Goal: Task Accomplishment & Management: Complete application form

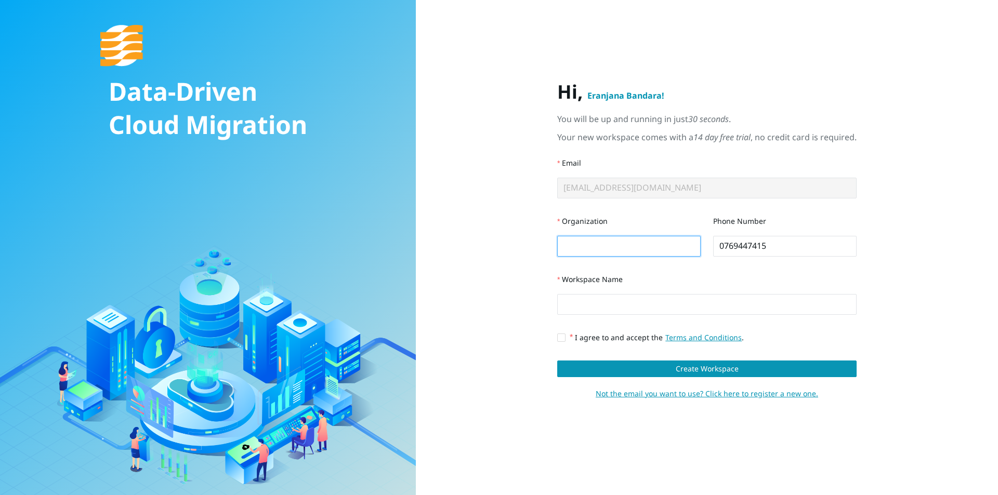
click at [647, 241] on input "Organization" at bounding box center [628, 246] width 143 height 21
click at [562, 335] on input "I agree to and accept the Terms and Conditions ." at bounding box center [560, 337] width 7 height 7
checkbox input "true"
click at [604, 245] on input "Organization" at bounding box center [628, 246] width 143 height 21
type input "sliit"
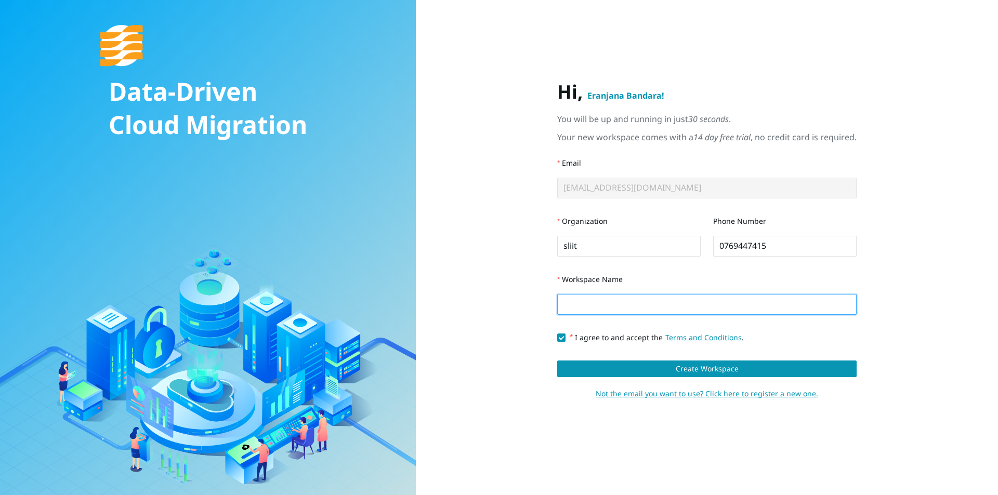
click at [608, 301] on input "Workspace Name" at bounding box center [706, 304] width 299 height 21
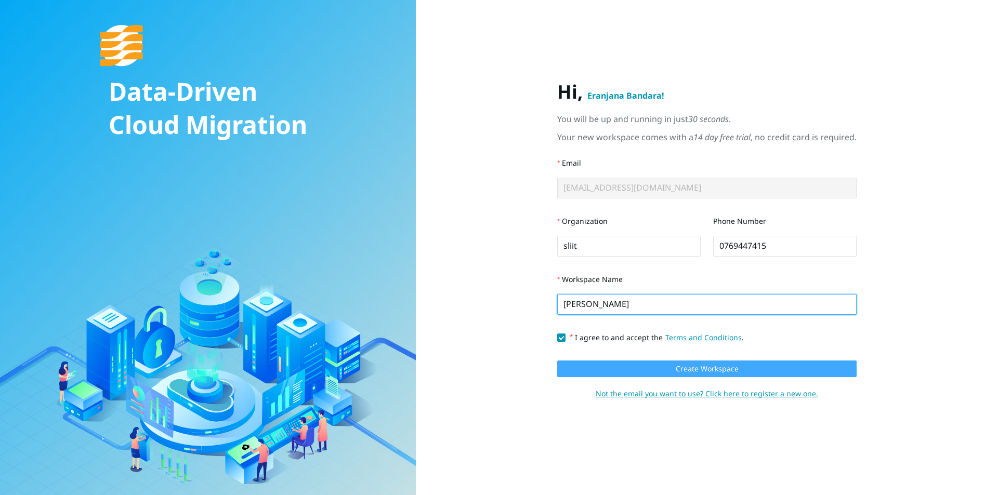
type input "kanishka"
click at [629, 371] on button "Create Workspace" at bounding box center [706, 369] width 299 height 17
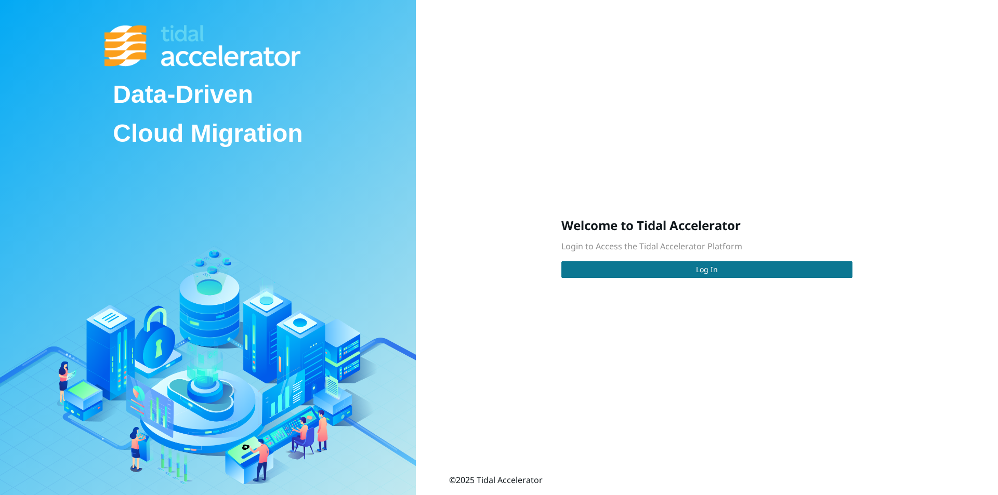
click at [812, 275] on button "Log In" at bounding box center [706, 269] width 291 height 17
